Goal: Task Accomplishment & Management: Use online tool/utility

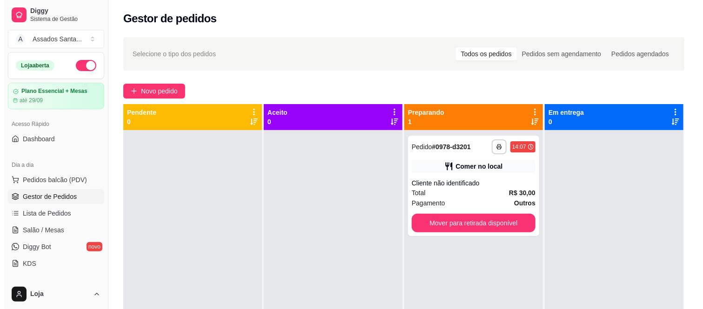
scroll to position [26, 0]
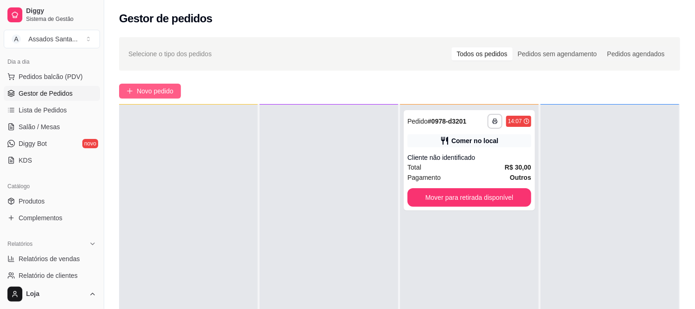
click at [155, 89] on span "Novo pedido" at bounding box center [155, 91] width 37 height 10
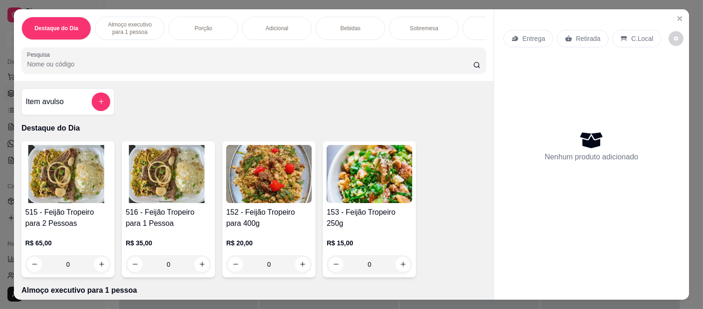
click at [532, 36] on p "Entrega" at bounding box center [533, 38] width 23 height 9
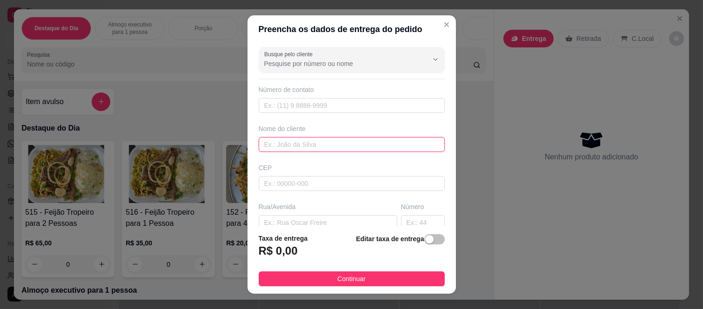
click at [290, 145] on input "text" at bounding box center [352, 144] width 186 height 15
type input "1"
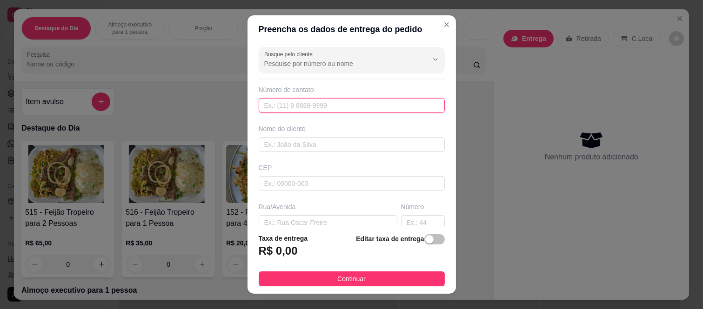
click at [278, 106] on input "text" at bounding box center [352, 105] width 186 height 15
type input "[PHONE_NUMBER]"
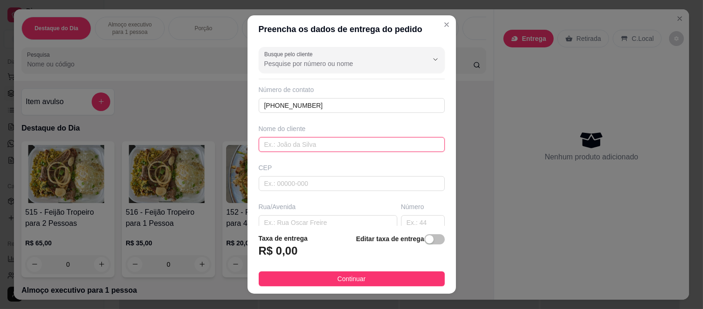
click at [300, 142] on input "text" at bounding box center [352, 144] width 186 height 15
type input "[PERSON_NAME]"
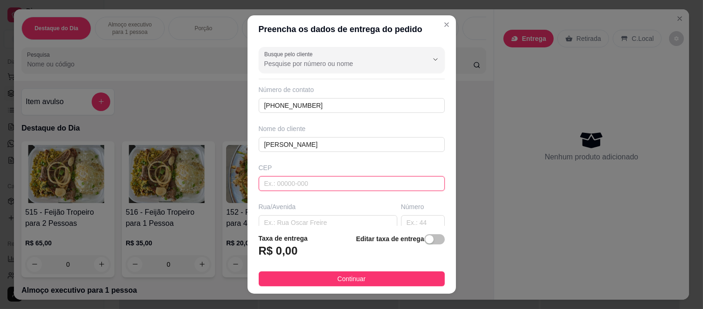
click at [273, 178] on input "text" at bounding box center [352, 183] width 186 height 15
type input "08160200"
type input "[GEOGRAPHIC_DATA][PERSON_NAME]"
type input "Jardim Jaraguá ([GEOGRAPHIC_DATA])"
type input "[GEOGRAPHIC_DATA]"
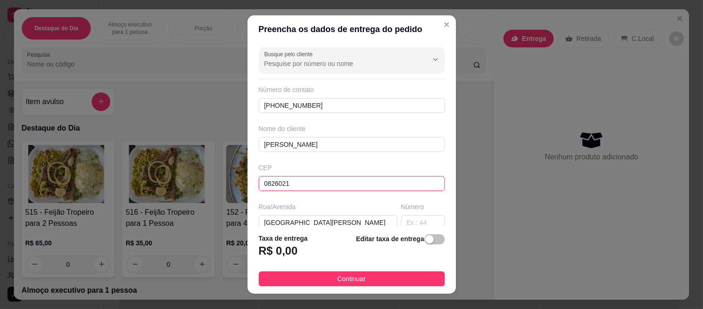
type input "08260210"
type input "Rua [PERSON_NAME]"
type input "[GEOGRAPHIC_DATA]"
type input "08260220"
type input "Rua [PERSON_NAME]"
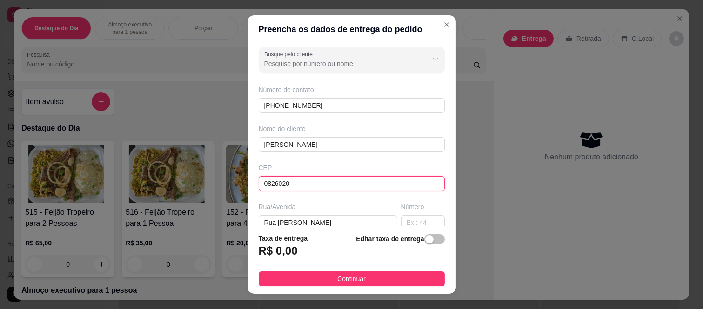
type input "08260200"
type input "[GEOGRAPHIC_DATA][PERSON_NAME]"
type input "08260230"
type input "[GEOGRAPHIC_DATA][PERSON_NAME]"
type input "08260190"
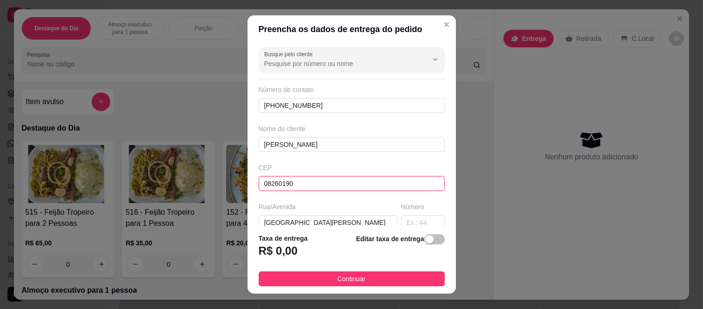
type input "Rua [PERSON_NAME] Bori"
type input "08260140"
type input "Rua [PERSON_NAME]"
type input "[GEOGRAPHIC_DATA] ([GEOGRAPHIC_DATA])"
type input "08260140"
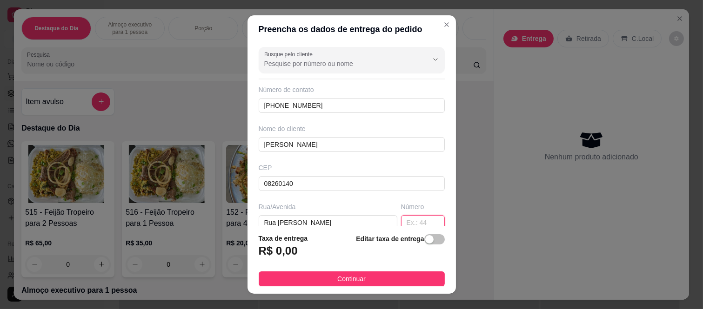
click at [406, 222] on input "text" at bounding box center [423, 222] width 44 height 15
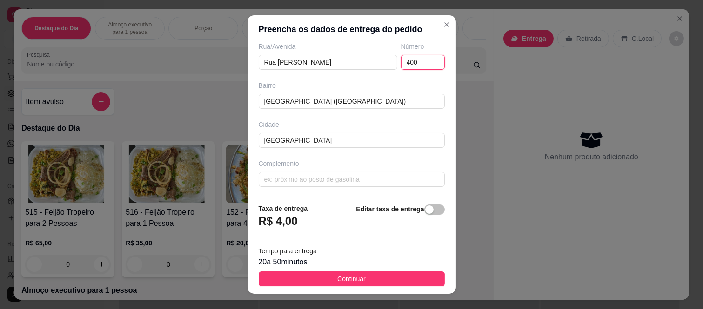
scroll to position [14, 0]
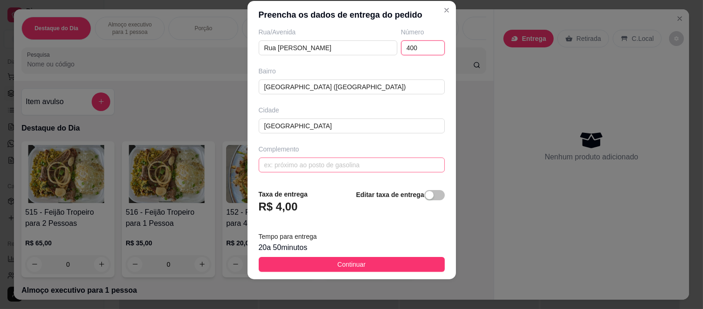
type input "400"
click at [318, 167] on input "text" at bounding box center [352, 165] width 186 height 15
type input "a"
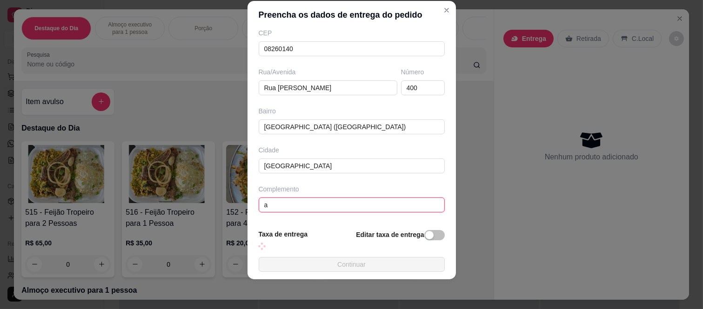
scroll to position [161, 0]
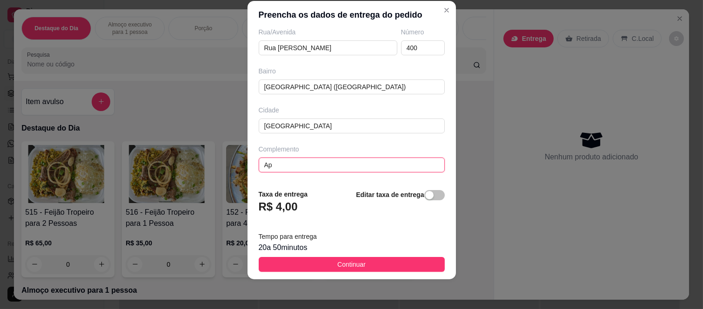
type input "A"
click at [328, 164] on input "bloco 3 Ap" at bounding box center [352, 165] width 186 height 15
type input "bloco 3 Ap 507"
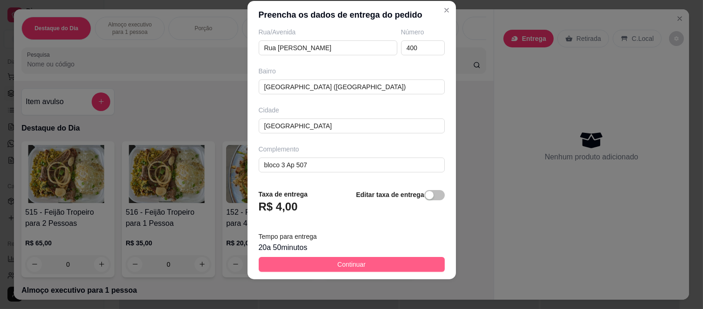
click at [349, 264] on span "Continuar" at bounding box center [351, 265] width 28 height 10
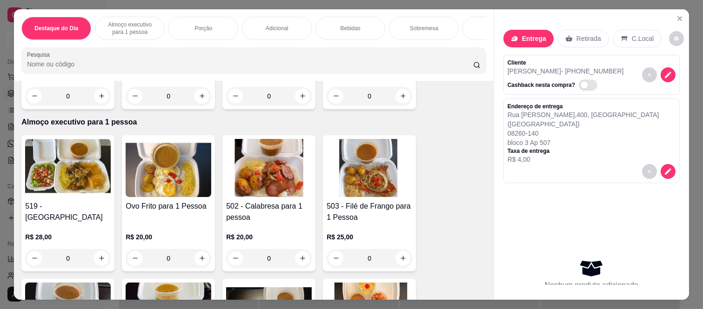
scroll to position [207, 0]
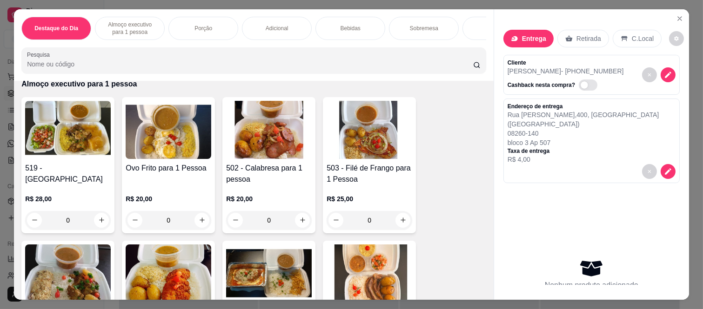
click at [297, 221] on div "0" at bounding box center [269, 220] width 86 height 19
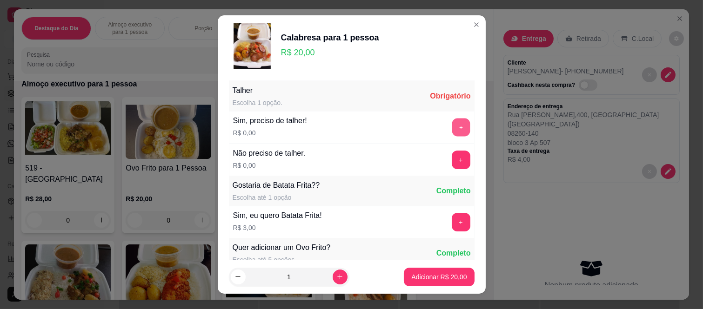
click at [452, 129] on button "+" at bounding box center [461, 128] width 18 height 18
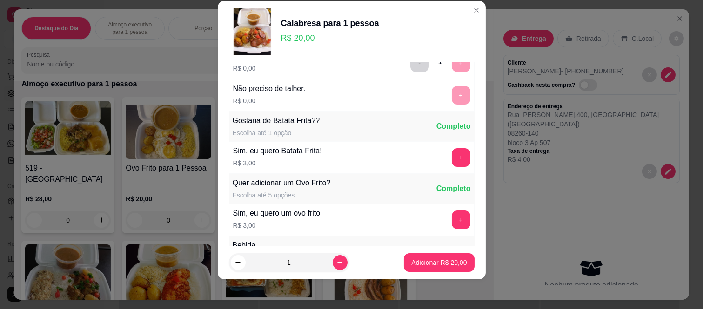
scroll to position [100, 0]
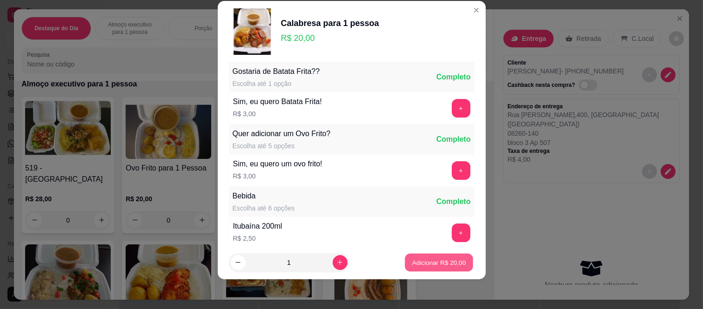
click at [424, 259] on p "Adicionar R$ 20,00" at bounding box center [439, 262] width 54 height 9
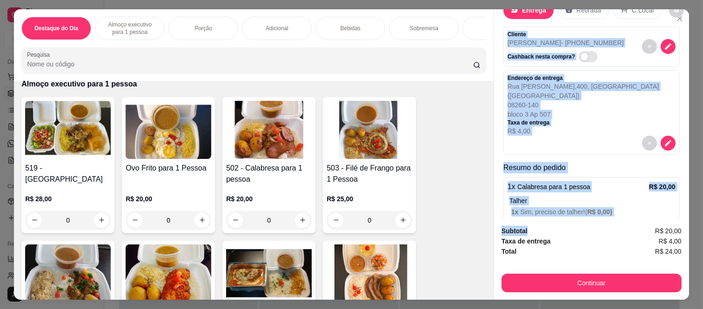
scroll to position [53, 0]
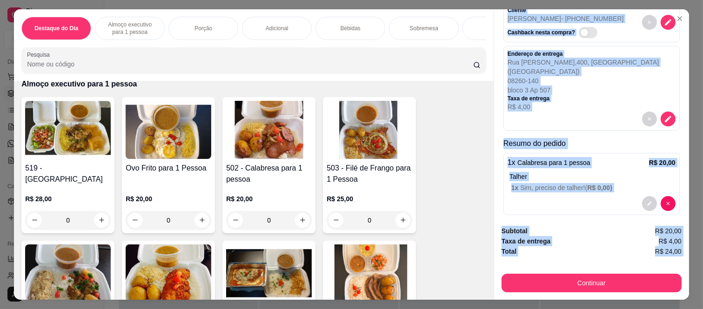
drag, startPoint x: 504, startPoint y: 58, endPoint x: 570, endPoint y: 257, distance: 209.5
click at [570, 257] on div "Entrega Retirada C.Local Cliente [PERSON_NAME] - [PHONE_NUMBER] Cashback nesta …" at bounding box center [591, 154] width 195 height 291
copy div "Cliente [PERSON_NAME] - [PHONE_NUMBER] Cashback nesta compra? Endereço de entre…"
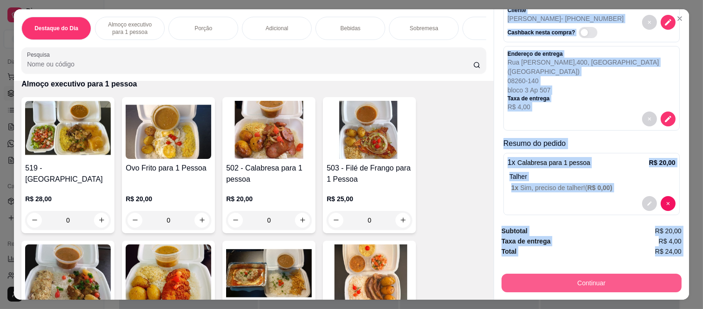
click at [577, 278] on button "Continuar" at bounding box center [591, 283] width 180 height 19
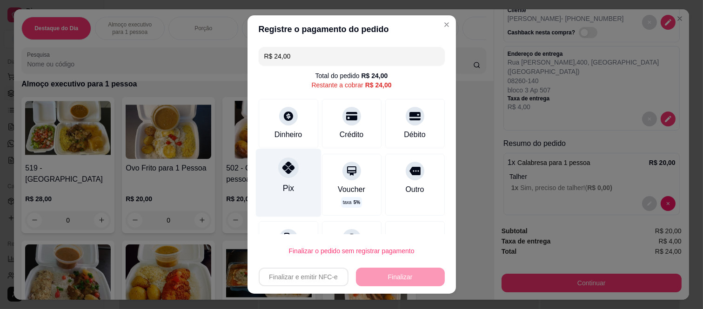
click at [283, 172] on icon at bounding box center [288, 168] width 12 height 12
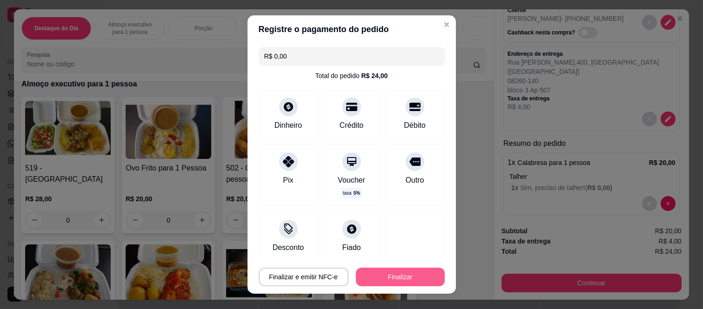
click at [397, 274] on button "Finalizar" at bounding box center [400, 277] width 89 height 19
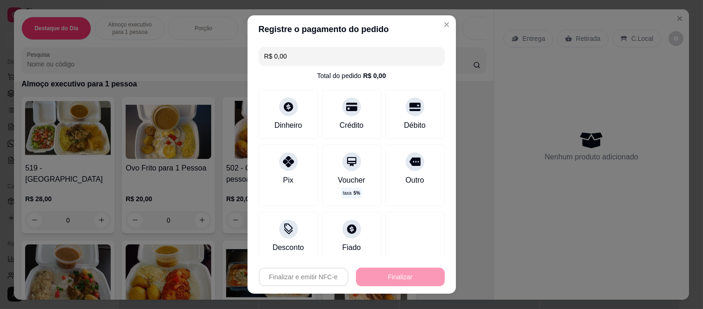
type input "-R$ 24,00"
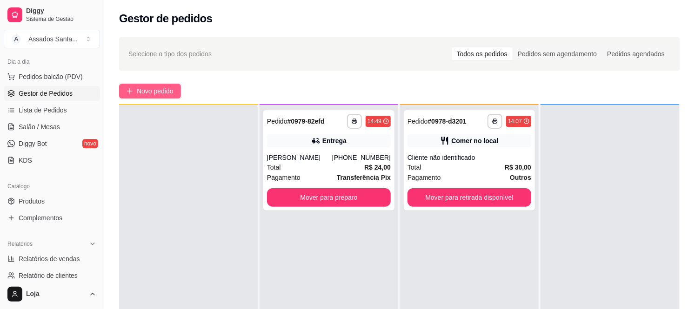
click at [163, 87] on span "Novo pedido" at bounding box center [155, 91] width 37 height 10
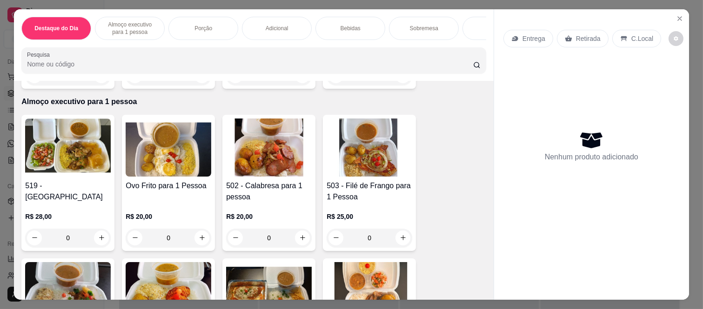
scroll to position [207, 0]
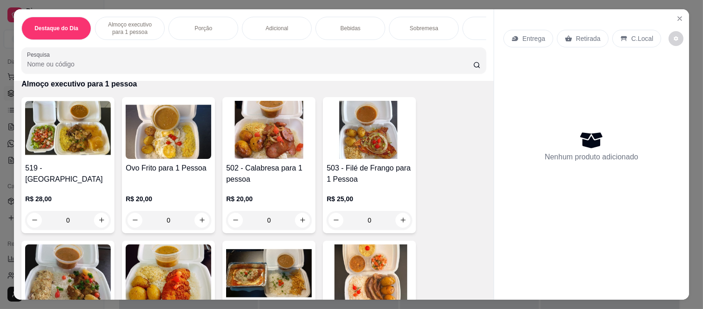
click at [397, 225] on div "0" at bounding box center [370, 220] width 86 height 19
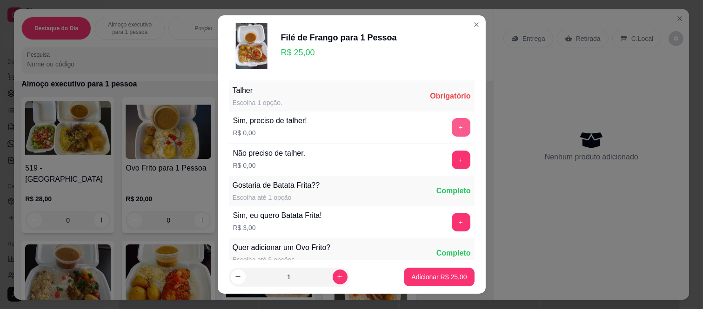
click at [452, 124] on button "+" at bounding box center [461, 127] width 19 height 19
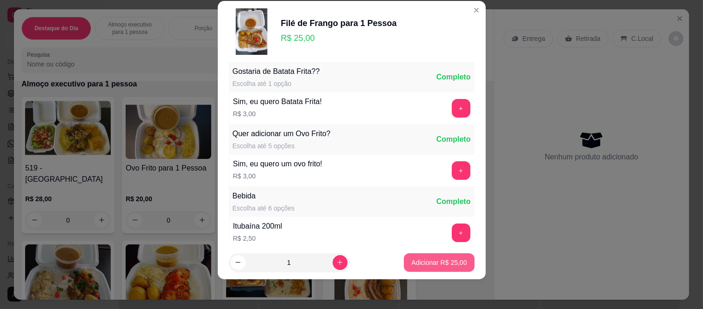
click at [421, 260] on p "Adicionar R$ 25,00" at bounding box center [438, 262] width 55 height 9
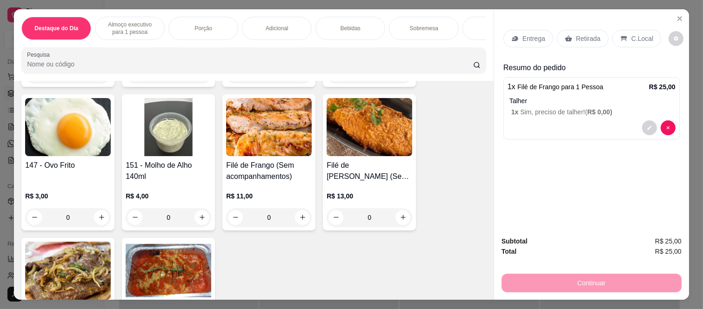
scroll to position [982, 0]
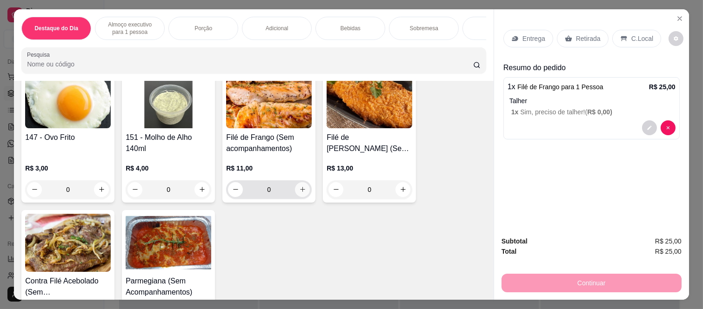
click at [299, 192] on icon "increase-product-quantity" at bounding box center [302, 189] width 7 height 7
type input "1"
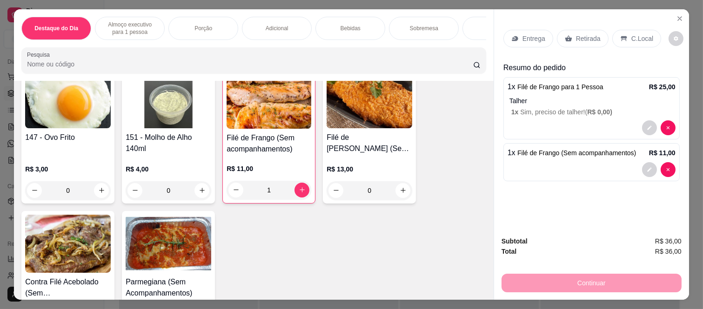
click at [349, 19] on div "Bebidas" at bounding box center [350, 28] width 70 height 23
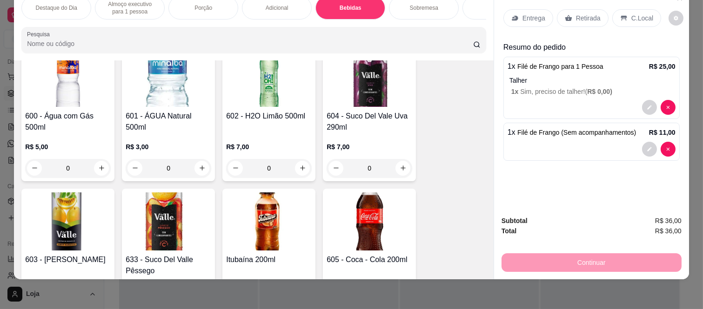
scroll to position [1308, 0]
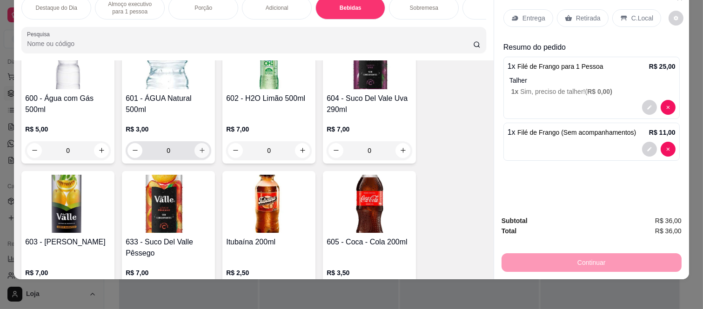
click at [199, 150] on icon "increase-product-quantity" at bounding box center [202, 150] width 7 height 7
type input "1"
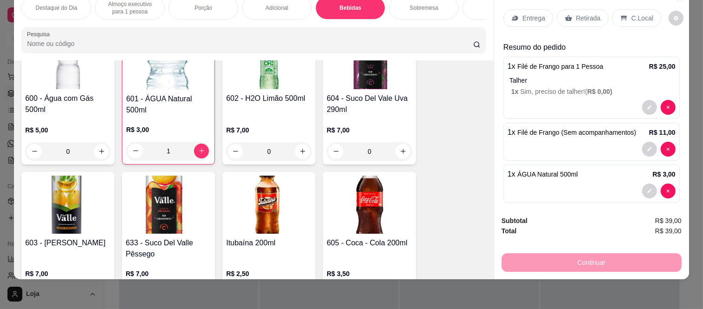
click at [580, 13] on p "Retirada" at bounding box center [588, 17] width 25 height 9
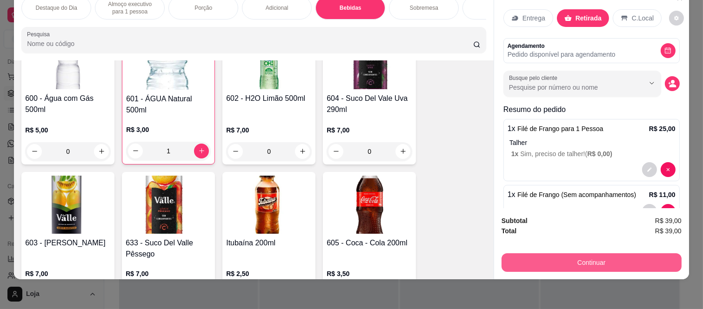
click at [601, 254] on button "Continuar" at bounding box center [591, 263] width 180 height 19
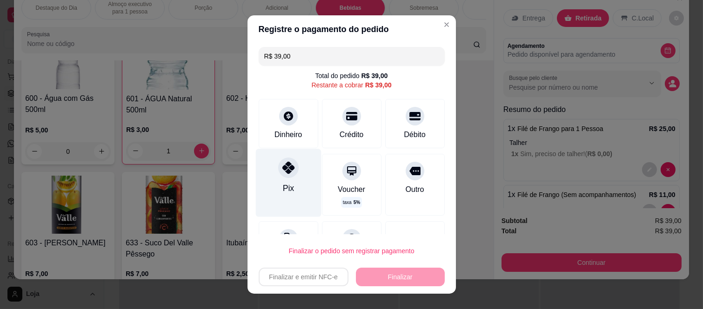
drag, startPoint x: 284, startPoint y: 171, endPoint x: 287, endPoint y: 177, distance: 7.1
click at [285, 171] on icon at bounding box center [288, 168] width 12 height 12
type input "R$ 0,00"
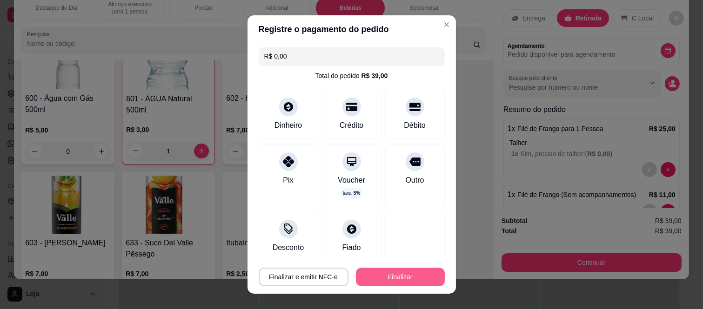
click at [393, 270] on button "Finalizar" at bounding box center [400, 277] width 89 height 19
type input "0"
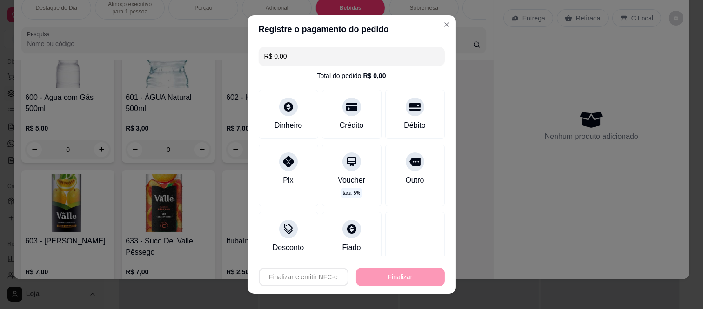
type input "-R$ 39,00"
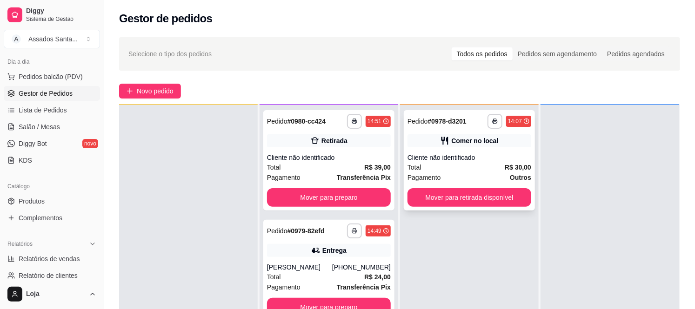
click at [468, 159] on div "Cliente não identificado" at bounding box center [469, 157] width 124 height 9
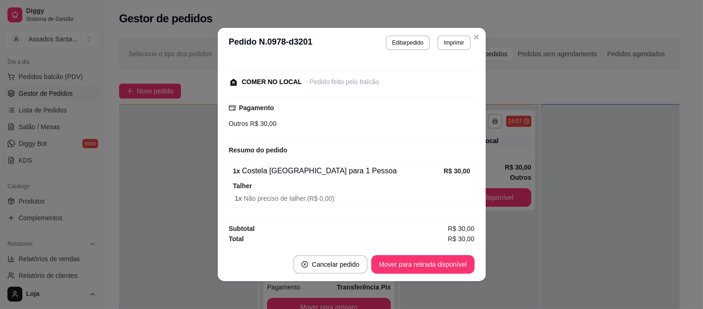
scroll to position [2, 0]
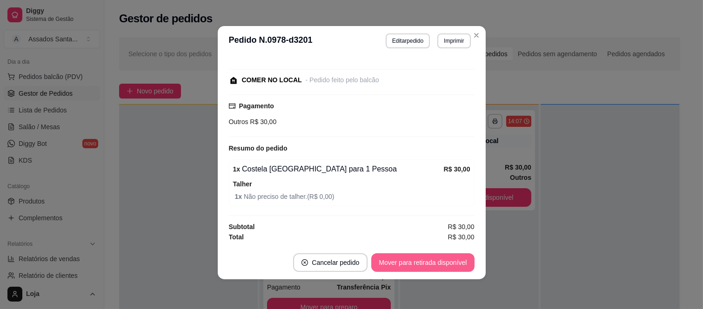
click at [427, 259] on button "Mover para retirada disponível" at bounding box center [422, 263] width 103 height 19
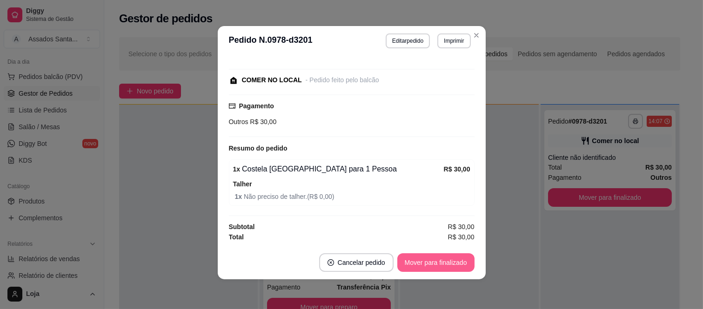
click at [413, 259] on button "Mover para finalizado" at bounding box center [435, 263] width 77 height 19
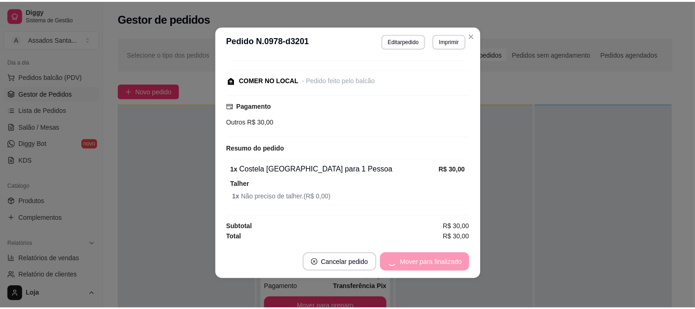
scroll to position [45, 0]
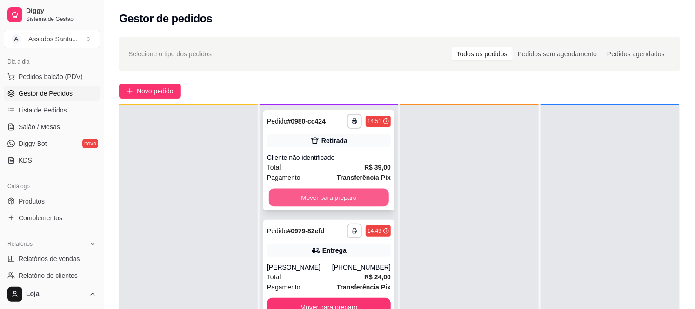
click at [339, 193] on button "Mover para preparo" at bounding box center [329, 198] width 120 height 18
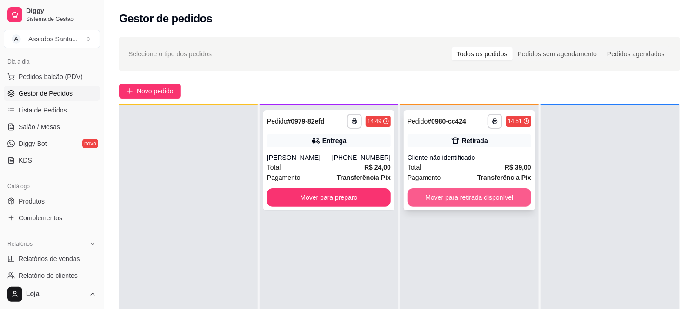
click at [497, 193] on button "Mover para retirada disponível" at bounding box center [469, 197] width 124 height 19
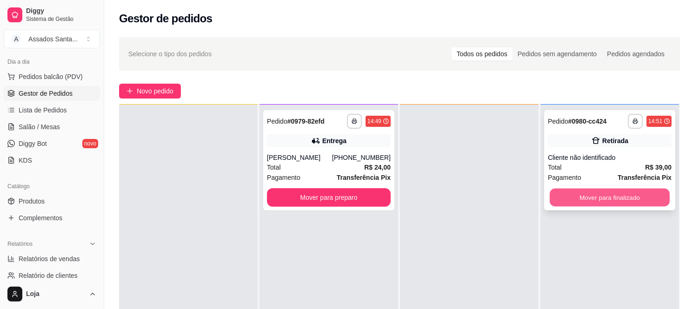
click at [582, 189] on button "Mover para finalizado" at bounding box center [610, 198] width 120 height 18
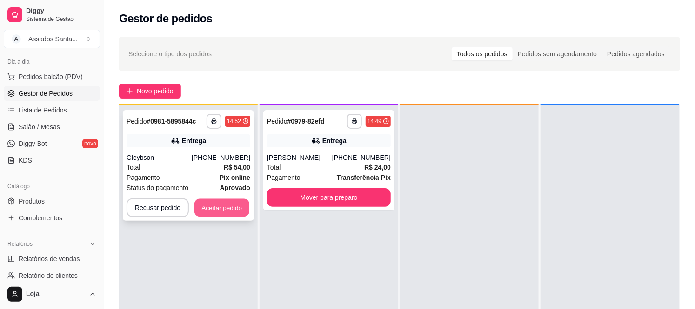
click at [216, 208] on button "Aceitar pedido" at bounding box center [221, 208] width 55 height 18
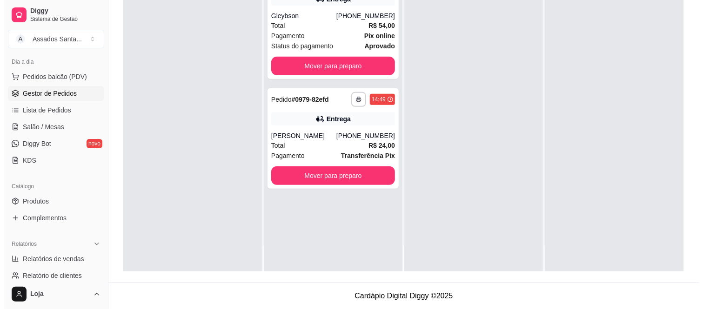
scroll to position [0, 0]
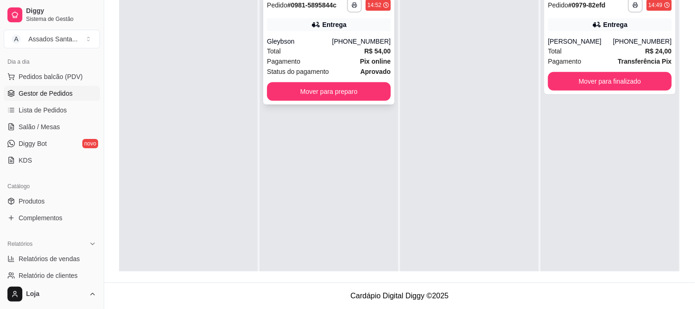
click at [325, 49] on div "Total R$ 54,00" at bounding box center [329, 51] width 124 height 10
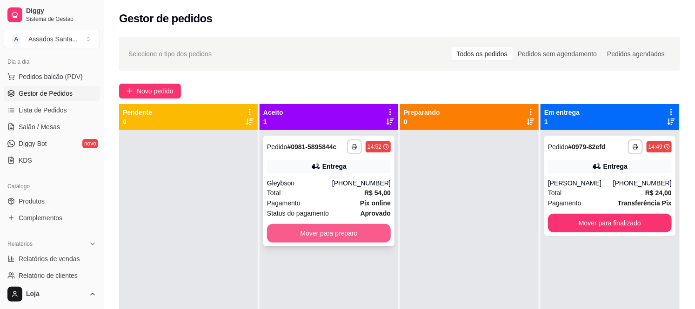
click at [343, 234] on button "Mover para preparo" at bounding box center [329, 233] width 124 height 19
